Goal: Entertainment & Leisure: Consume media (video, audio)

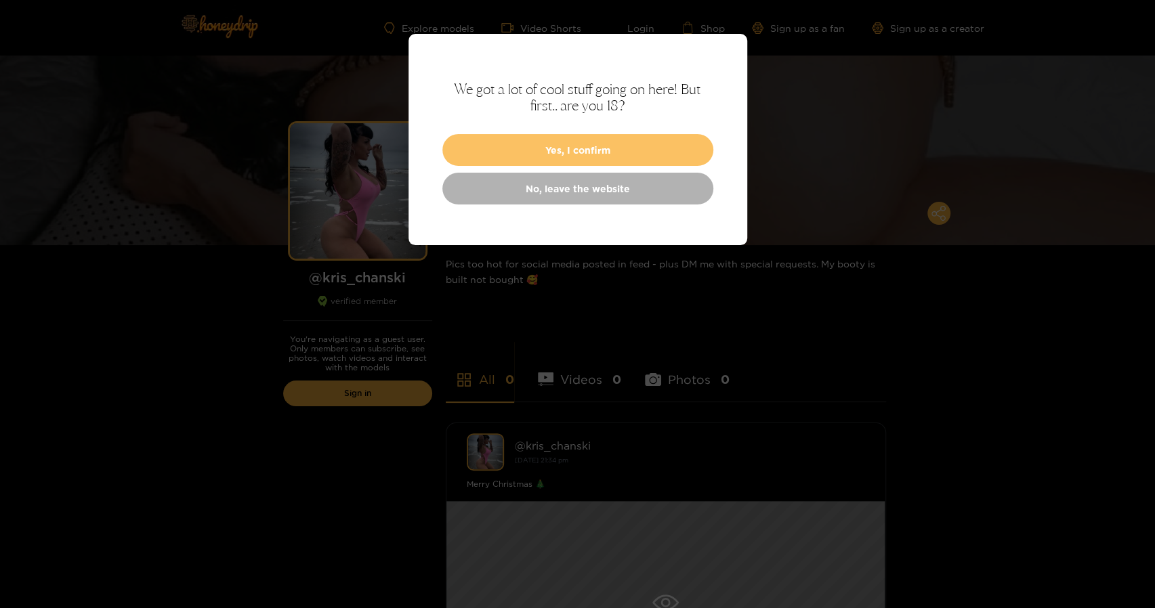
click at [641, 148] on button "Yes, I confirm" at bounding box center [577, 150] width 271 height 32
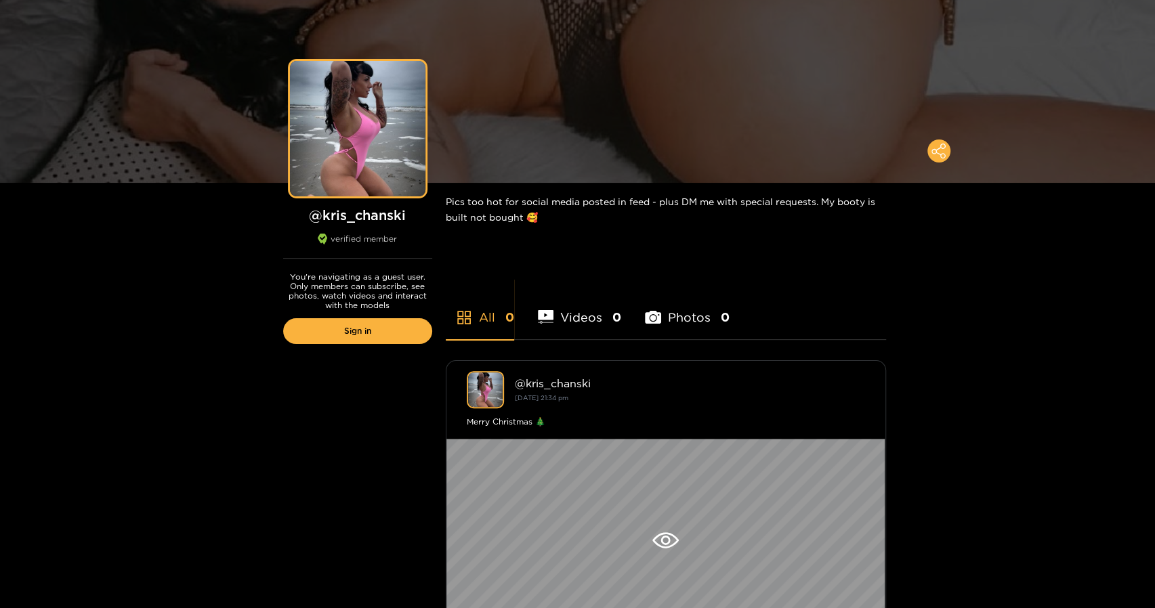
scroll to position [203, 0]
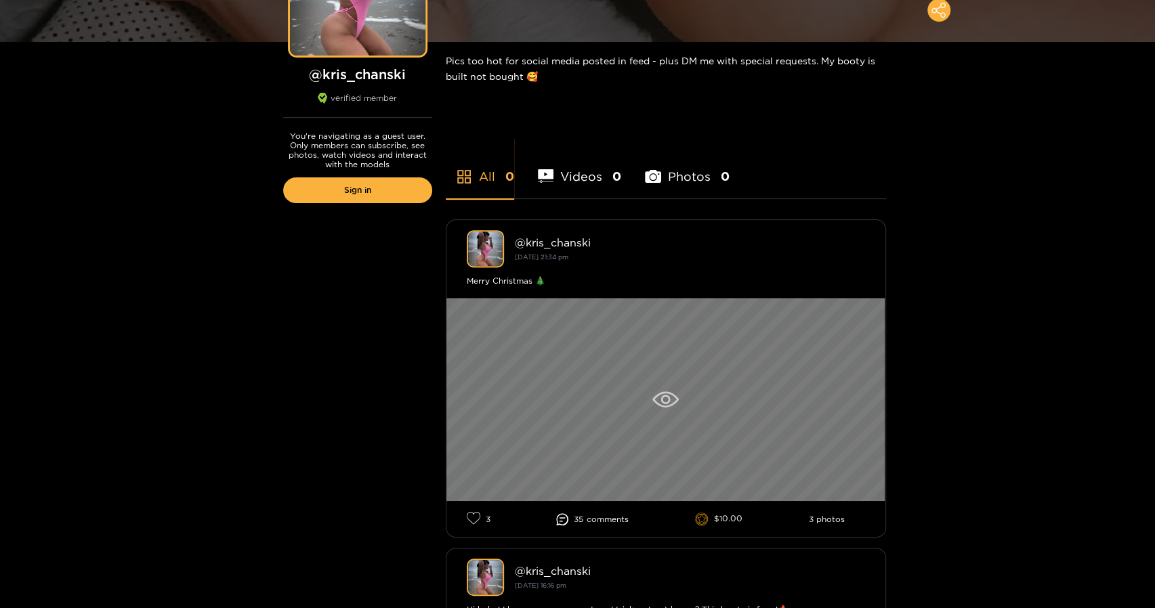
click at [673, 407] on icon at bounding box center [665, 399] width 26 height 16
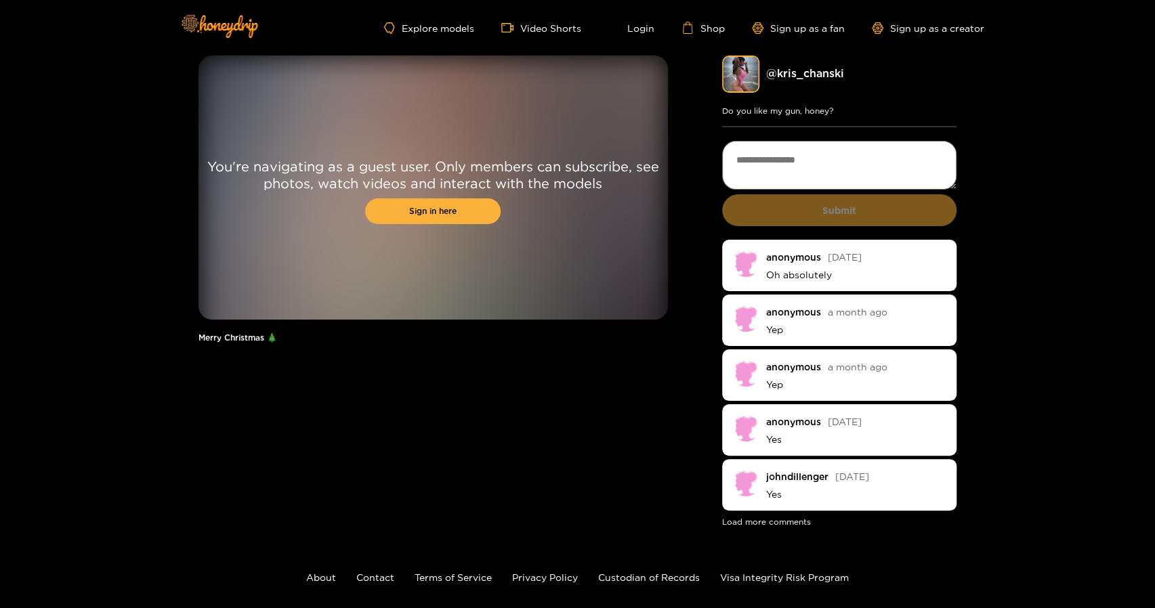
click at [77, 58] on div "You're navigating as a guest user. Only members can subscribe, see photos, watc…" at bounding box center [577, 293] width 1155 height 474
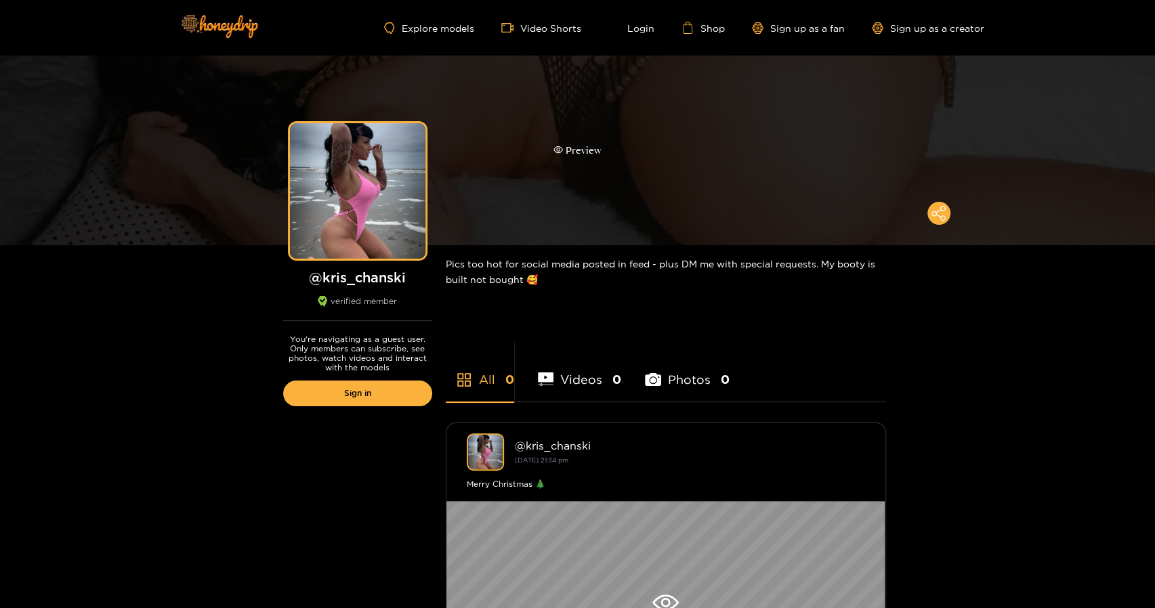
click at [591, 147] on div "Preview" at bounding box center [577, 151] width 48 height 16
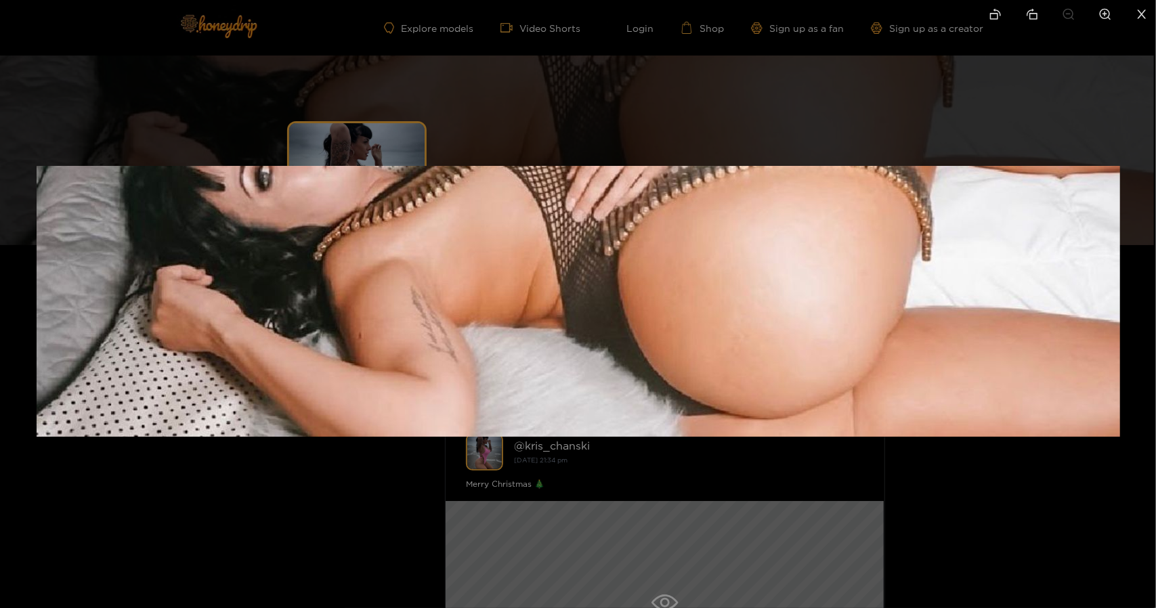
click at [732, 105] on div at bounding box center [578, 304] width 1156 height 608
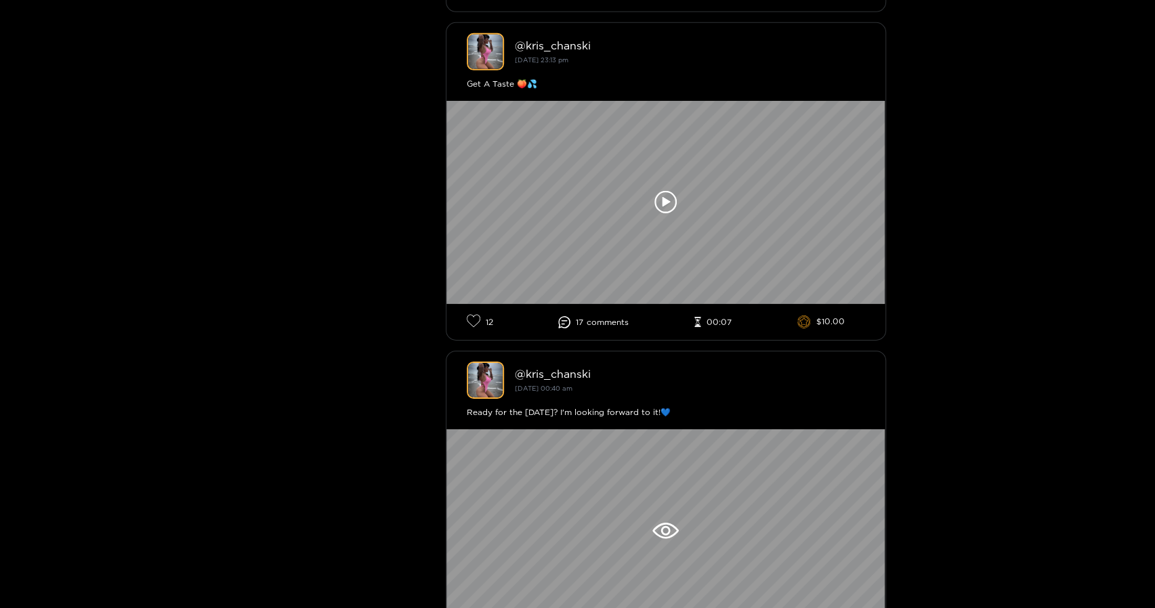
scroll to position [2641, 0]
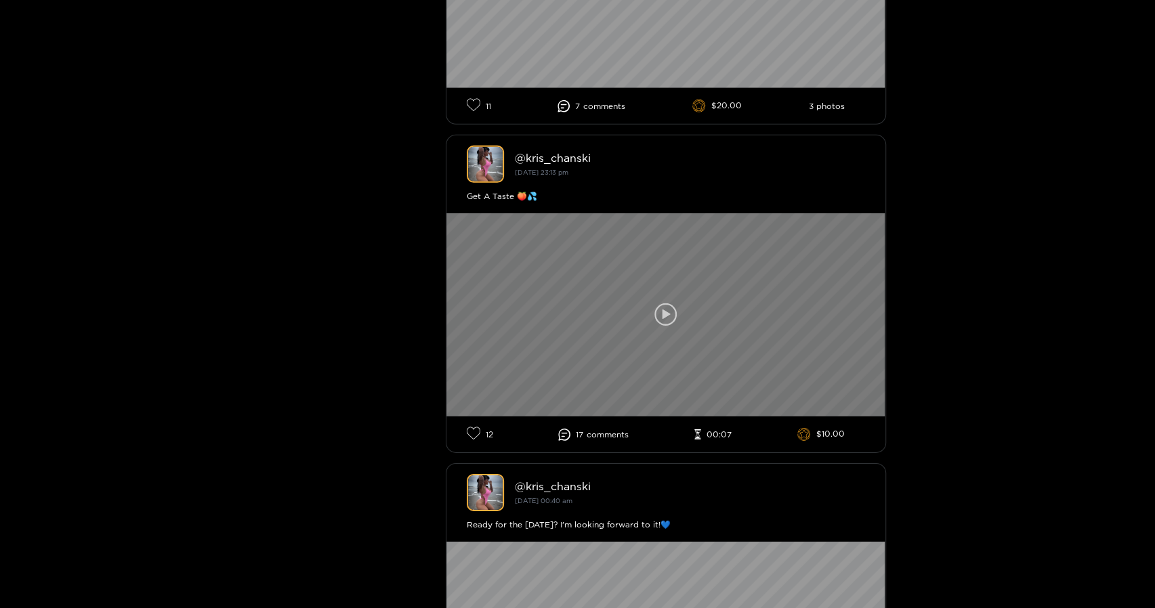
click at [642, 314] on div at bounding box center [665, 314] width 439 height 203
